Goal: Navigation & Orientation: Go to known website

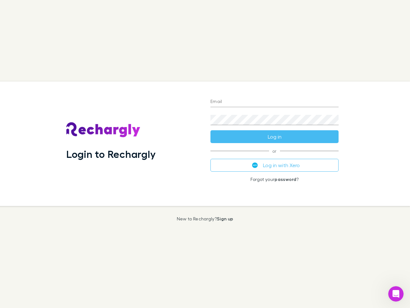
click at [205, 154] on div "Login to Rechargly" at bounding box center [133, 143] width 144 height 124
click at [275, 102] on input "Email" at bounding box center [275, 102] width 128 height 10
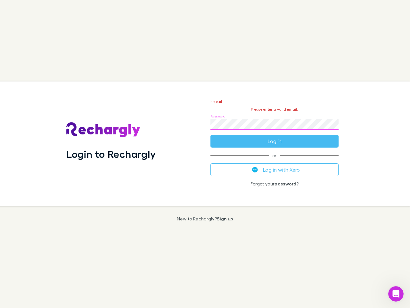
click at [275, 137] on form "Email Please enter a valid email. Password Log in" at bounding box center [275, 120] width 128 height 56
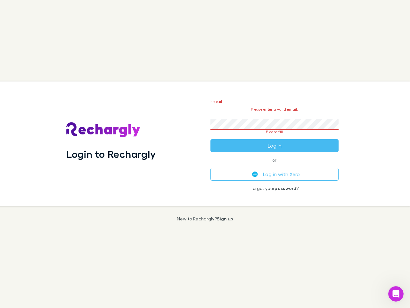
click at [275, 165] on div "Email Please enter a valid email. Password Please fill Log in or Log in with Xe…" at bounding box center [274, 143] width 138 height 124
click at [396, 294] on icon "Open Intercom Messenger" at bounding box center [396, 293] width 11 height 11
